Goal: Task Accomplishment & Management: Manage account settings

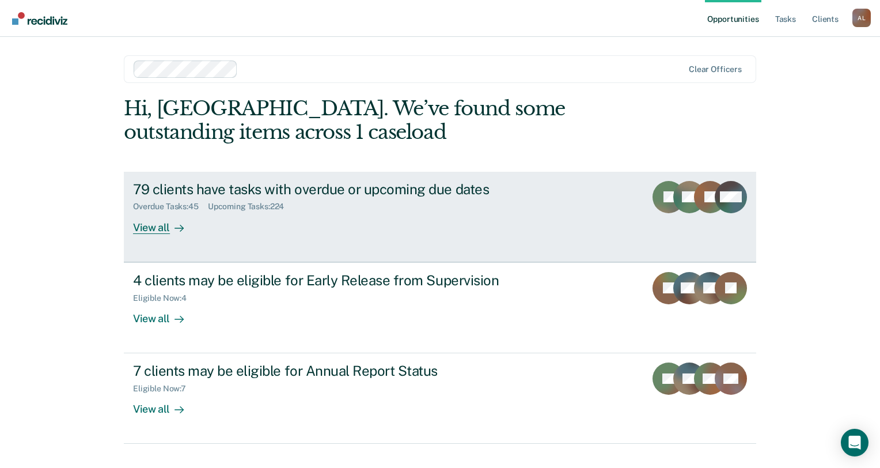
click at [183, 182] on div "79 clients have tasks with overdue or upcoming due dates" at bounding box center [335, 189] width 404 height 17
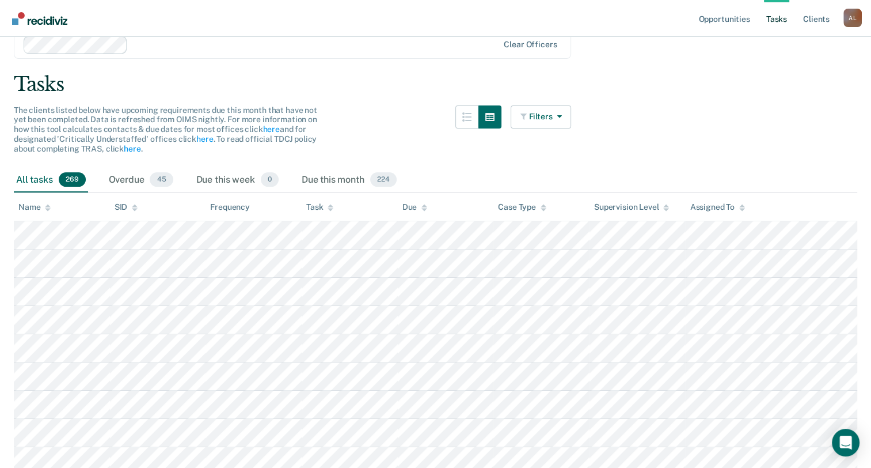
scroll to position [115, 0]
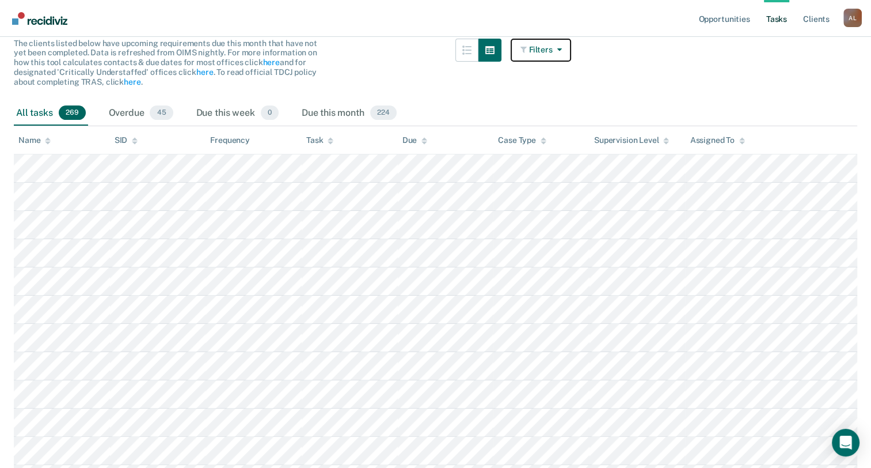
click at [545, 43] on button "Filters" at bounding box center [541, 50] width 61 height 23
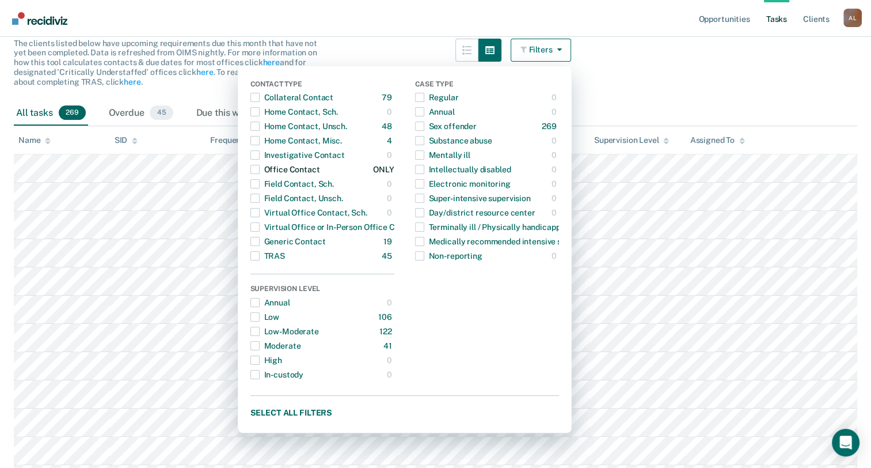
click at [260, 170] on span "button" at bounding box center [254, 169] width 9 height 9
click at [260, 112] on span "button" at bounding box center [254, 111] width 9 height 9
click at [260, 113] on span "button" at bounding box center [254, 111] width 9 height 9
click at [424, 127] on span "button" at bounding box center [419, 126] width 9 height 9
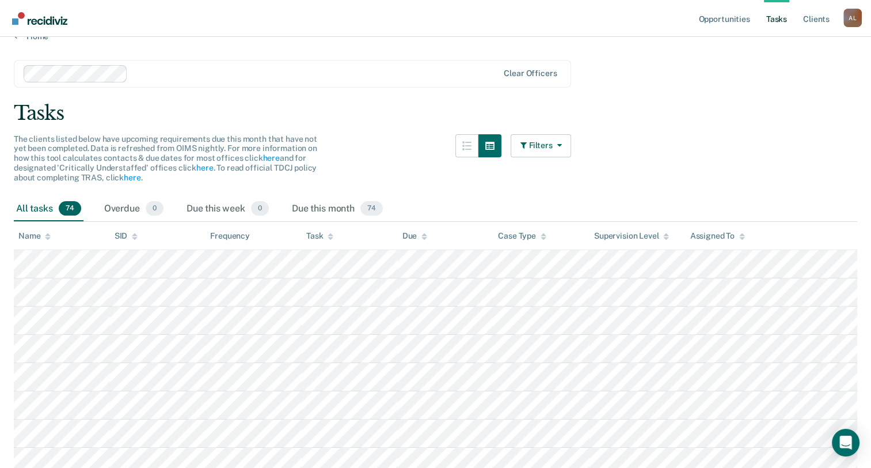
scroll to position [0, 0]
